Goal: Obtain resource: Download file/media

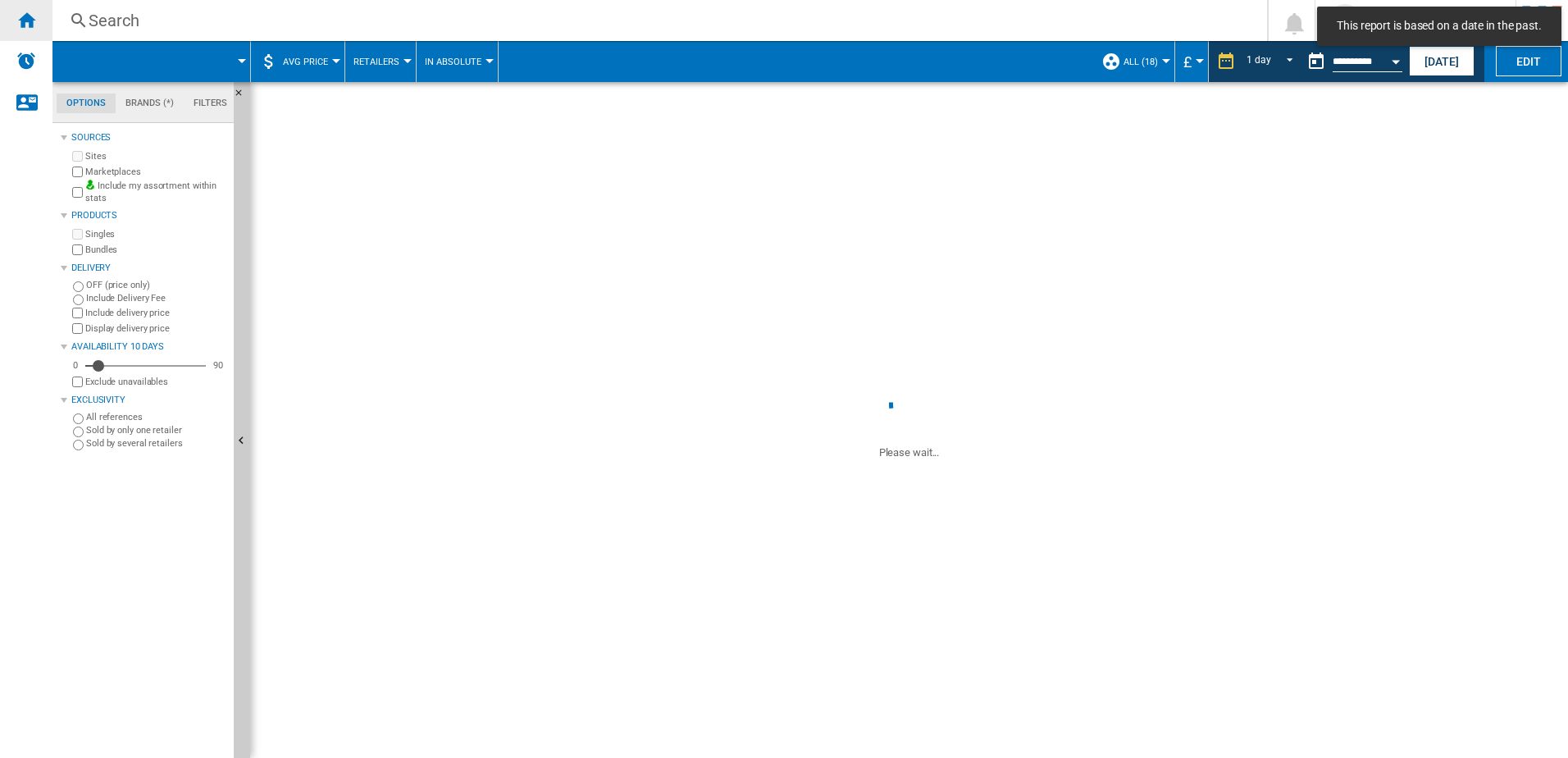
click at [23, 29] on ng-md-icon "Home" at bounding box center [26, 19] width 19 height 19
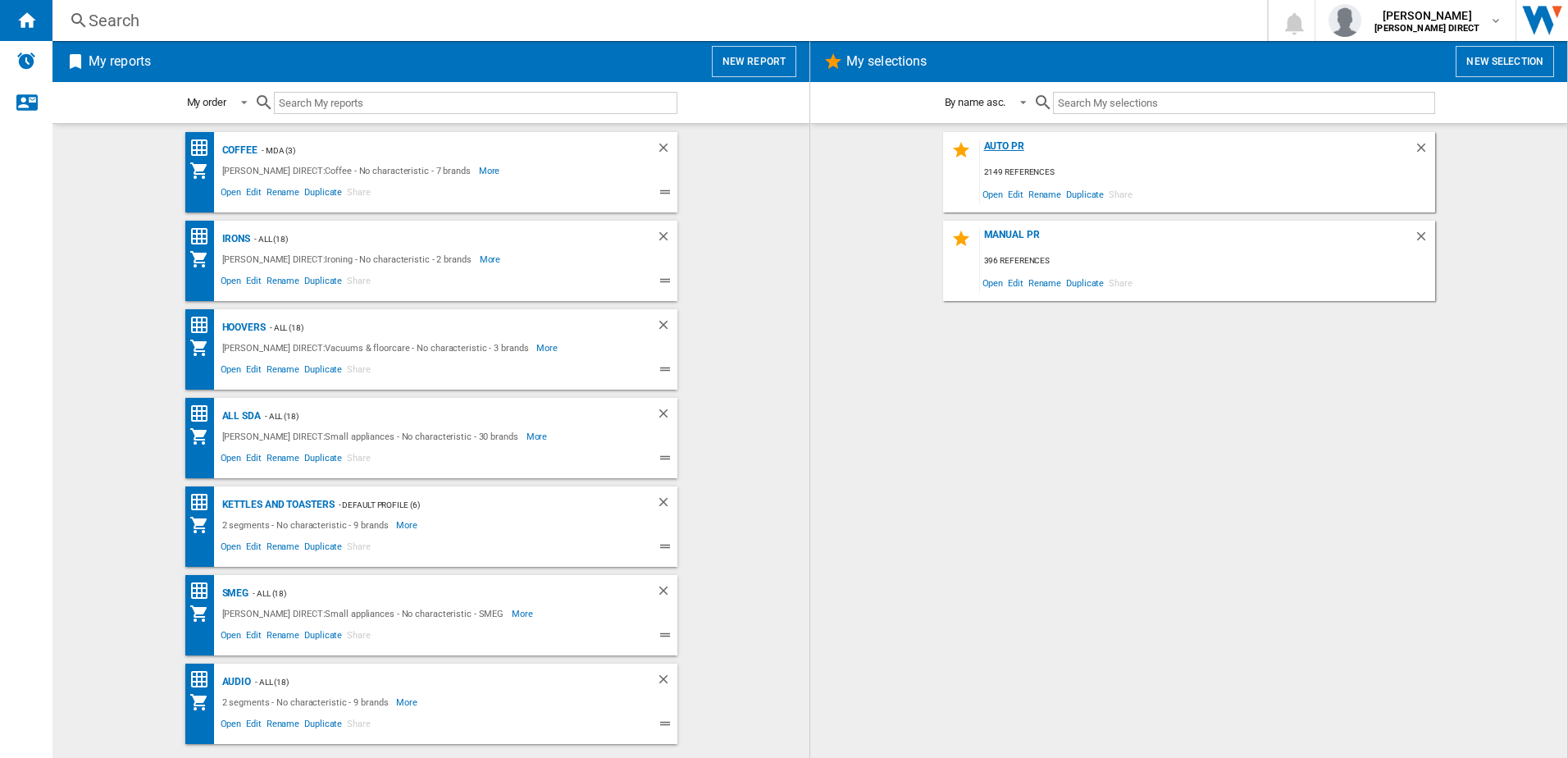
click at [1024, 153] on div "AUTO PR" at bounding box center [1197, 151] width 434 height 22
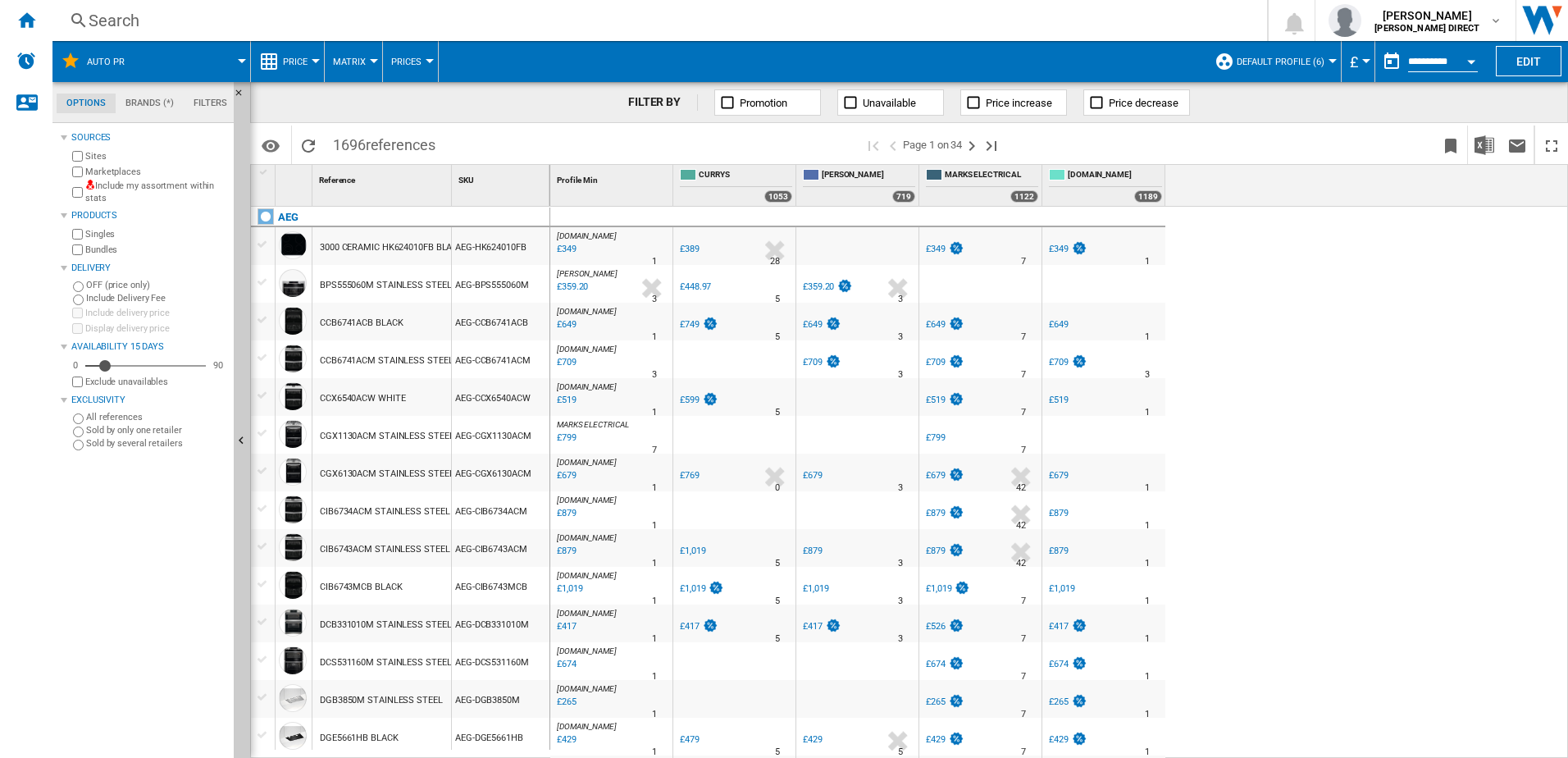
click at [86, 195] on label "Include my assortment within stats" at bounding box center [157, 193] width 142 height 26
click at [82, 177] on div "Marketplaces" at bounding box center [148, 172] width 159 height 16
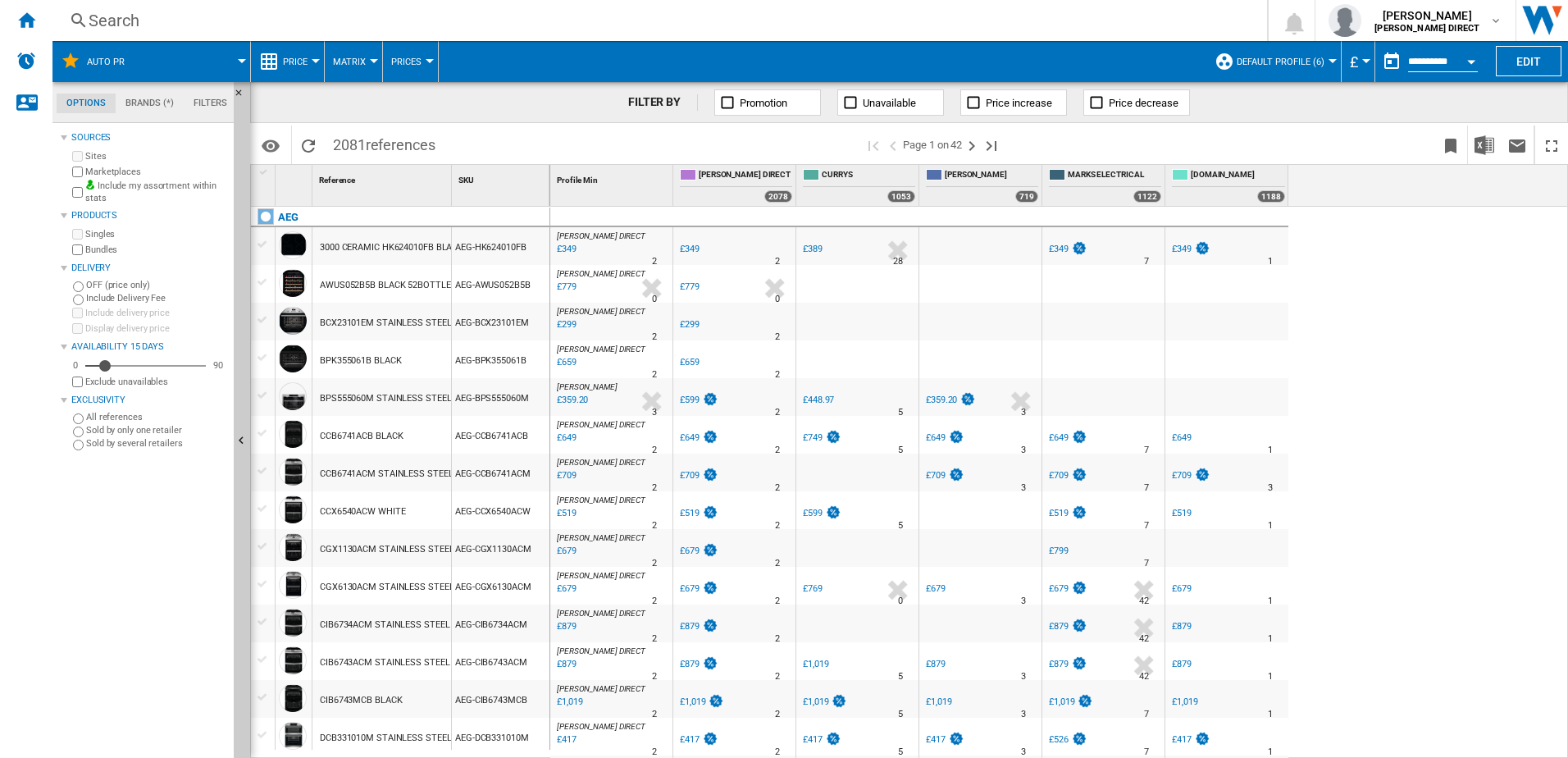
click at [1284, 64] on span "Default profile (6)" at bounding box center [1280, 62] width 88 height 11
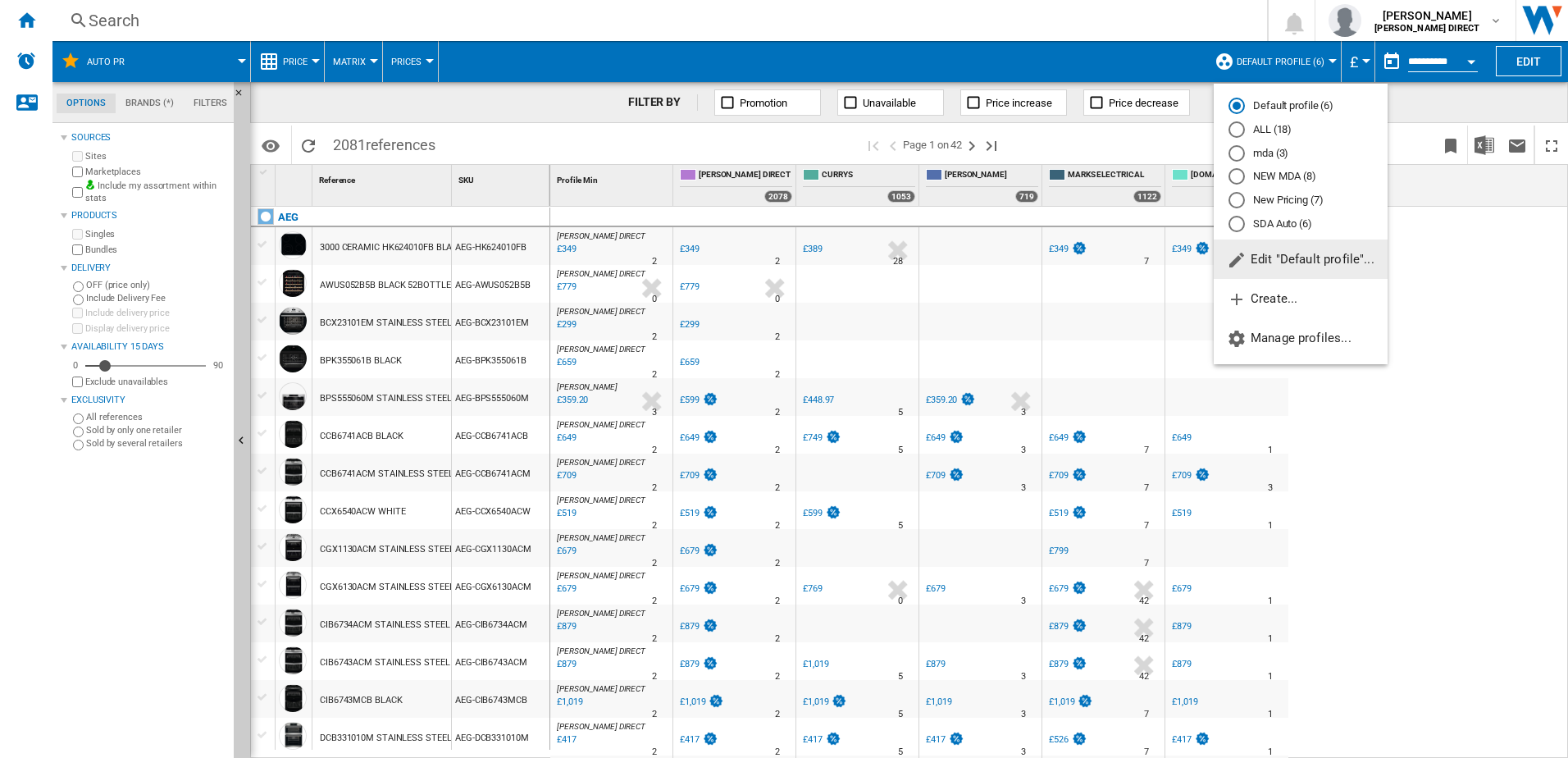
click at [1288, 206] on md-radio-button "New Pricing (7)" at bounding box center [1301, 200] width 145 height 16
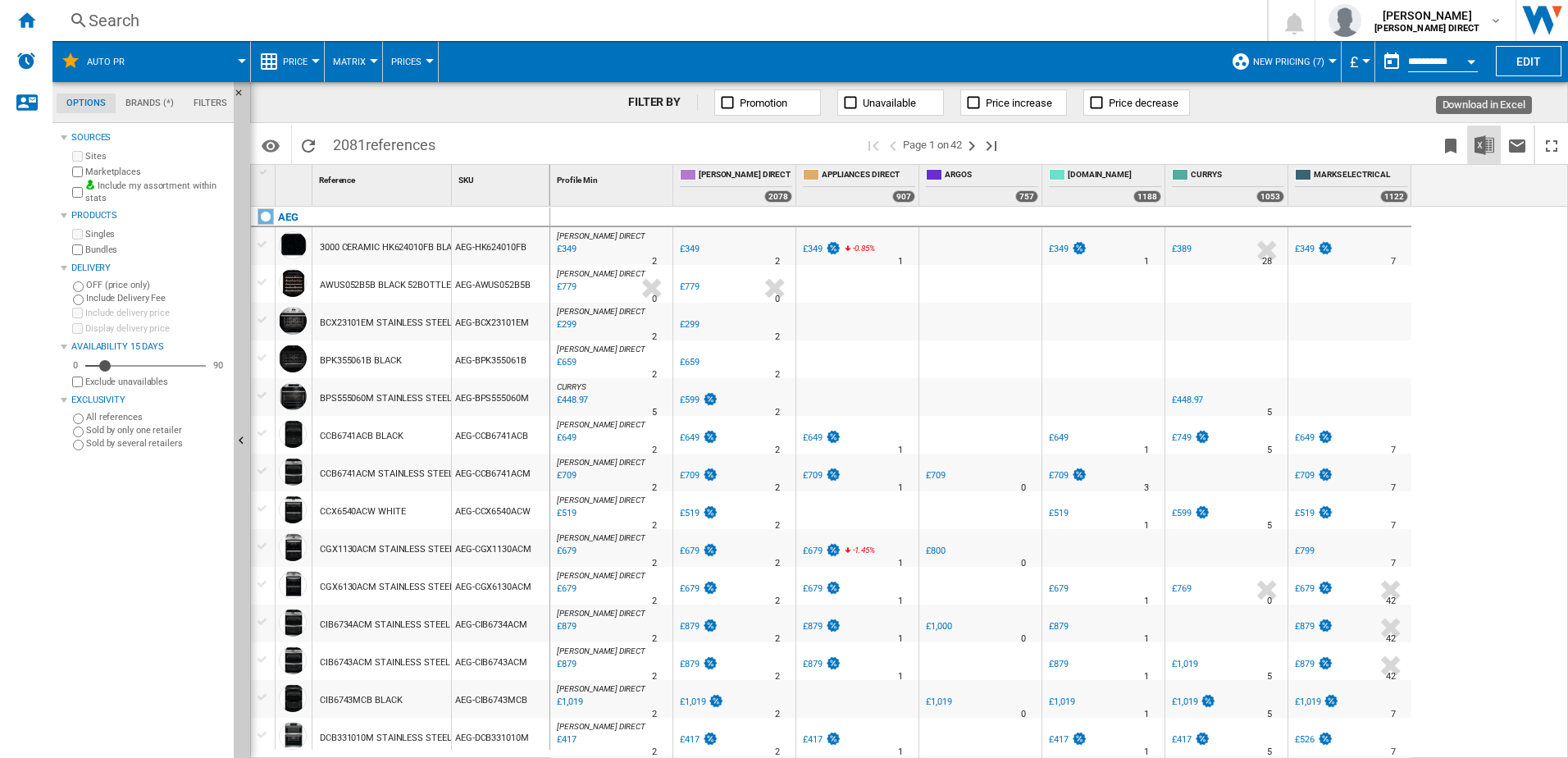
click at [1480, 146] on img "Download in Excel" at bounding box center [1484, 145] width 19 height 19
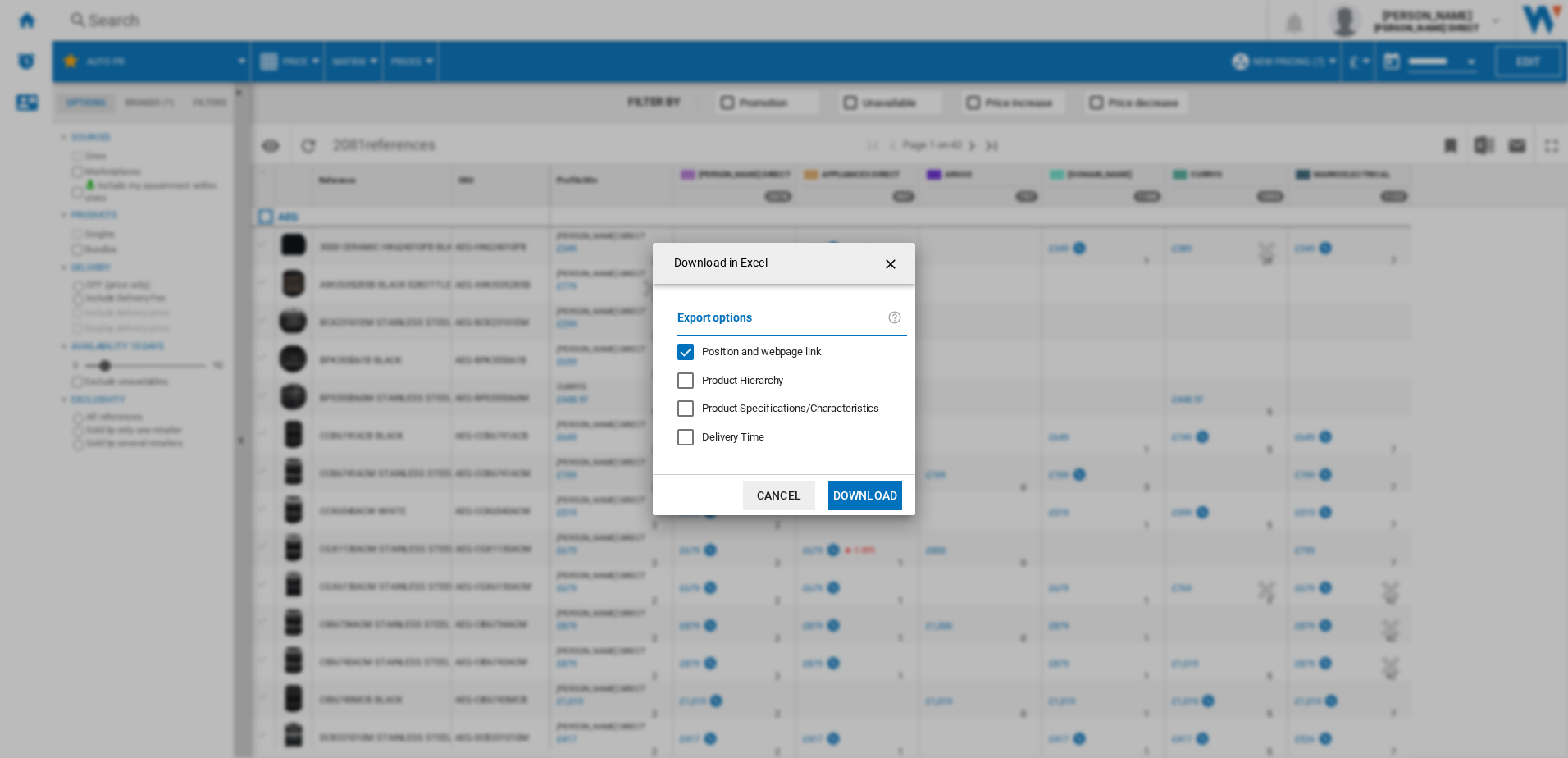
click at [756, 353] on span "Position and webpage link" at bounding box center [762, 351] width 120 height 12
click at [868, 492] on button "Download" at bounding box center [866, 495] width 74 height 30
